Goal: Purchase product/service

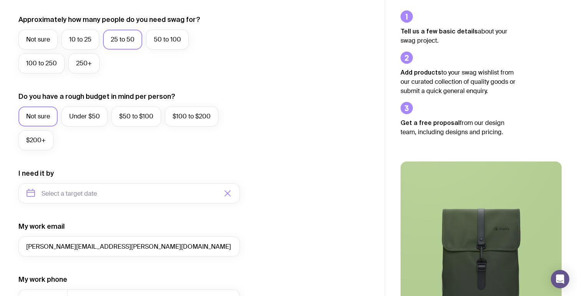
scroll to position [219, 0]
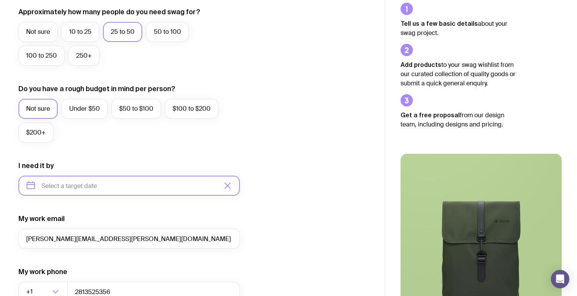
type input "November 2025"
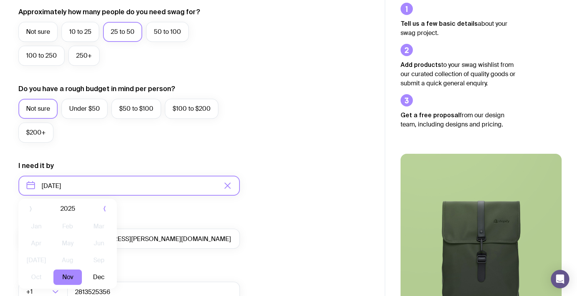
click at [57, 182] on input "November 2025" at bounding box center [129, 186] width 222 height 20
click at [72, 275] on button "Nov" at bounding box center [67, 280] width 28 height 15
click at [185, 212] on form "I want swag for Customers Team members An event Approximately how many people d…" at bounding box center [129, 150] width 222 height 502
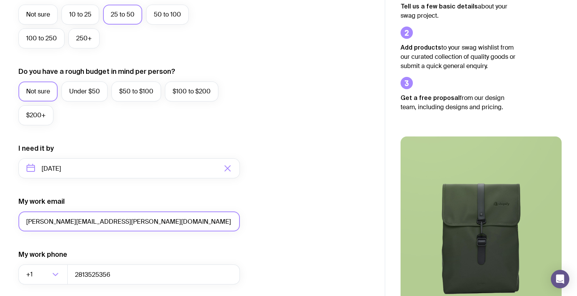
scroll to position [246, 0]
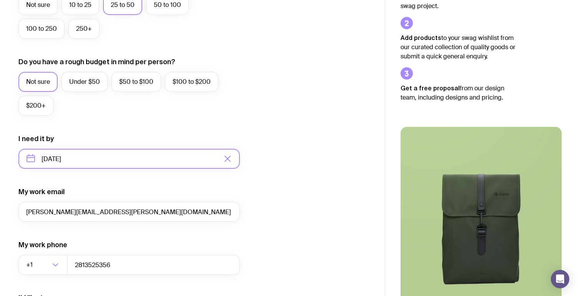
click at [84, 163] on input "November 2025" at bounding box center [129, 159] width 222 height 20
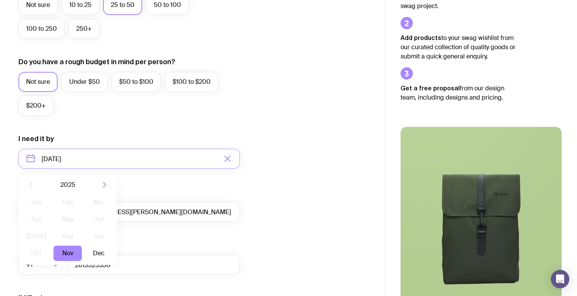
click at [172, 182] on form "I want swag for Customers Team members An event Approximately how many people d…" at bounding box center [129, 123] width 222 height 502
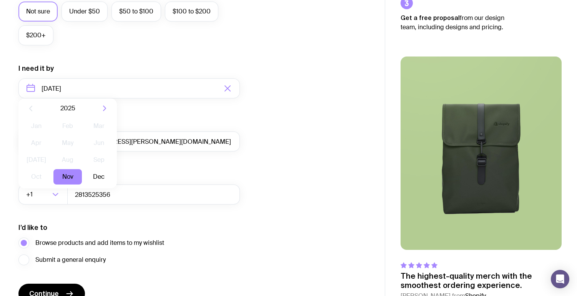
scroll to position [358, 0]
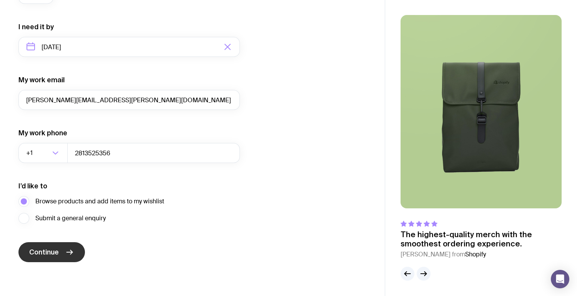
click at [62, 255] on button "Continue" at bounding box center [51, 252] width 67 height 20
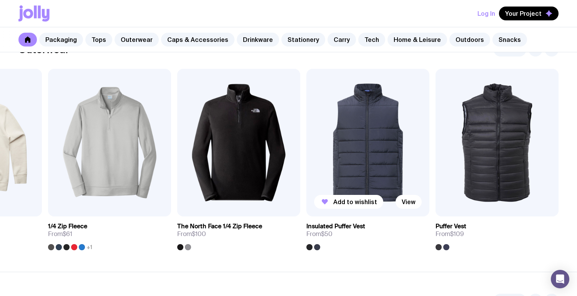
scroll to position [641, 0]
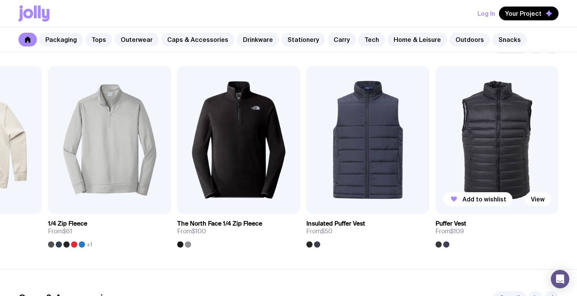
click at [491, 157] on img at bounding box center [497, 140] width 123 height 148
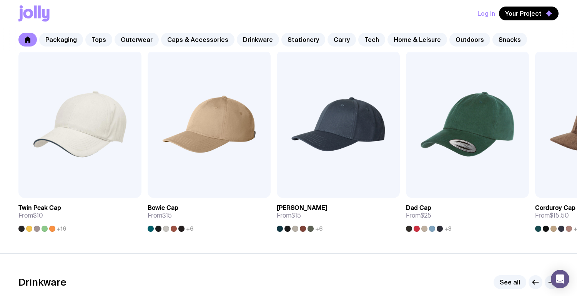
scroll to position [910, 0]
